Goal: Information Seeking & Learning: Understand process/instructions

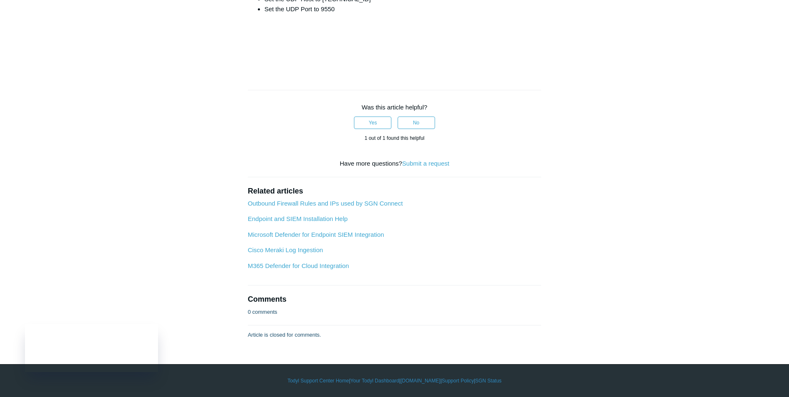
scroll to position [2536, 0]
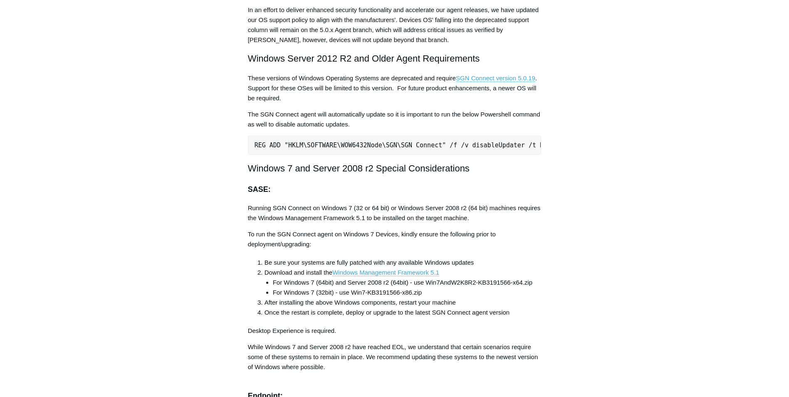
scroll to position [1632, 0]
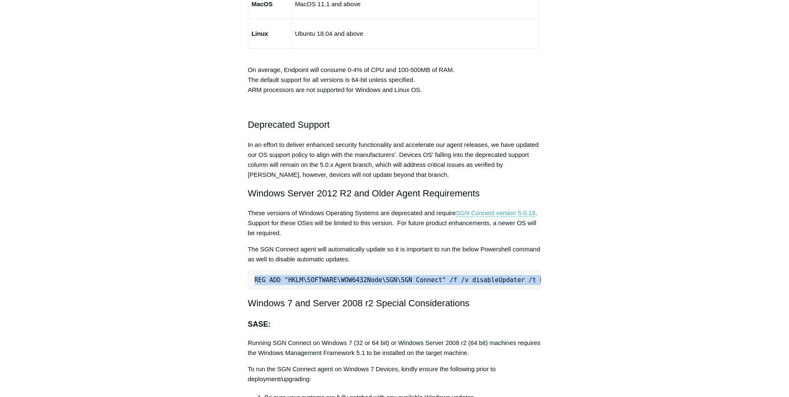
scroll to position [0, 18]
drag, startPoint x: 254, startPoint y: 278, endPoint x: 577, endPoint y: 266, distance: 323.2
copy pre "REG ADD "HKLM\SOFTWARE\WOW6432Node\SGN\SGN Connect" /f /v disableUpdater /t REG…"
click at [511, 278] on pre "REG ADD "HKLM\SOFTWARE\WOW6432Node\SGN\SGN Connect" /f /v disableUpdater /t REG…" at bounding box center [394, 279] width 293 height 19
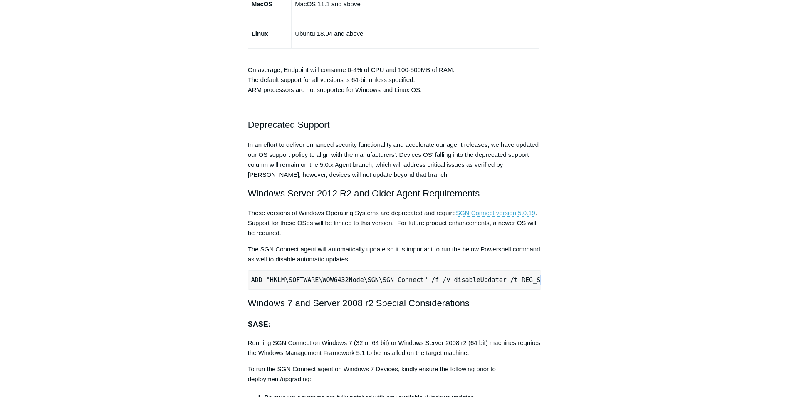
click at [515, 278] on pre "REG ADD "HKLM\SOFTWARE\WOW6432Node\SGN\SGN Connect" /f /v disableUpdater /t REG…" at bounding box center [394, 279] width 293 height 19
drag, startPoint x: 510, startPoint y: 279, endPoint x: 535, endPoint y: 281, distance: 25.0
click at [535, 281] on pre "REG ADD "HKLM\SOFTWARE\WOW6432Node\SGN\SGN Connect" /f /v disableUpdater /t REG…" at bounding box center [394, 279] width 293 height 19
copy pre "SZ /d 1"
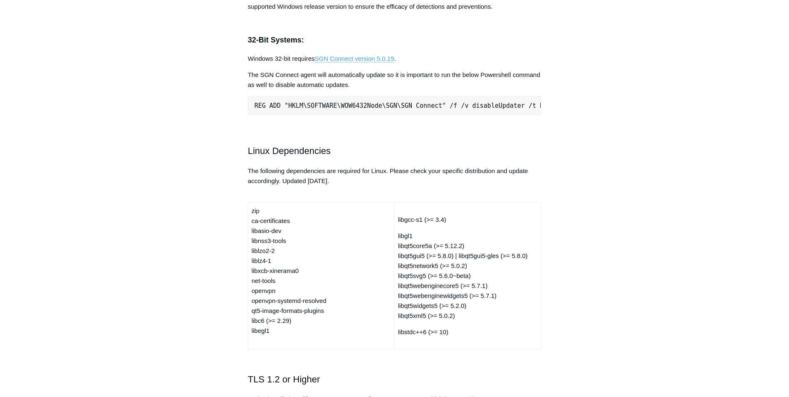
scroll to position [2120, 0]
